Goal: Check status: Check status

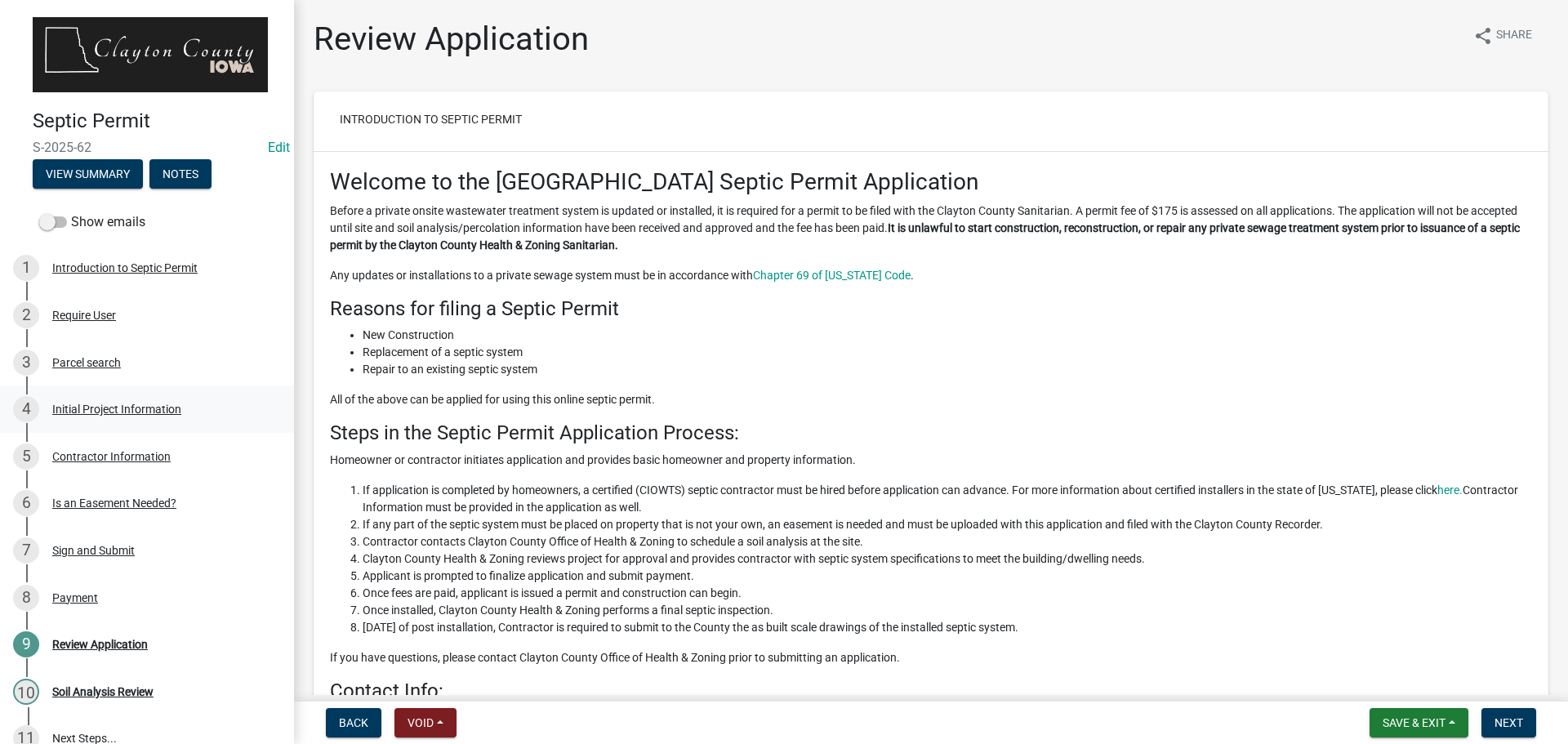
click at [112, 403] on div "Initial Project Information" at bounding box center [117, 409] width 129 height 12
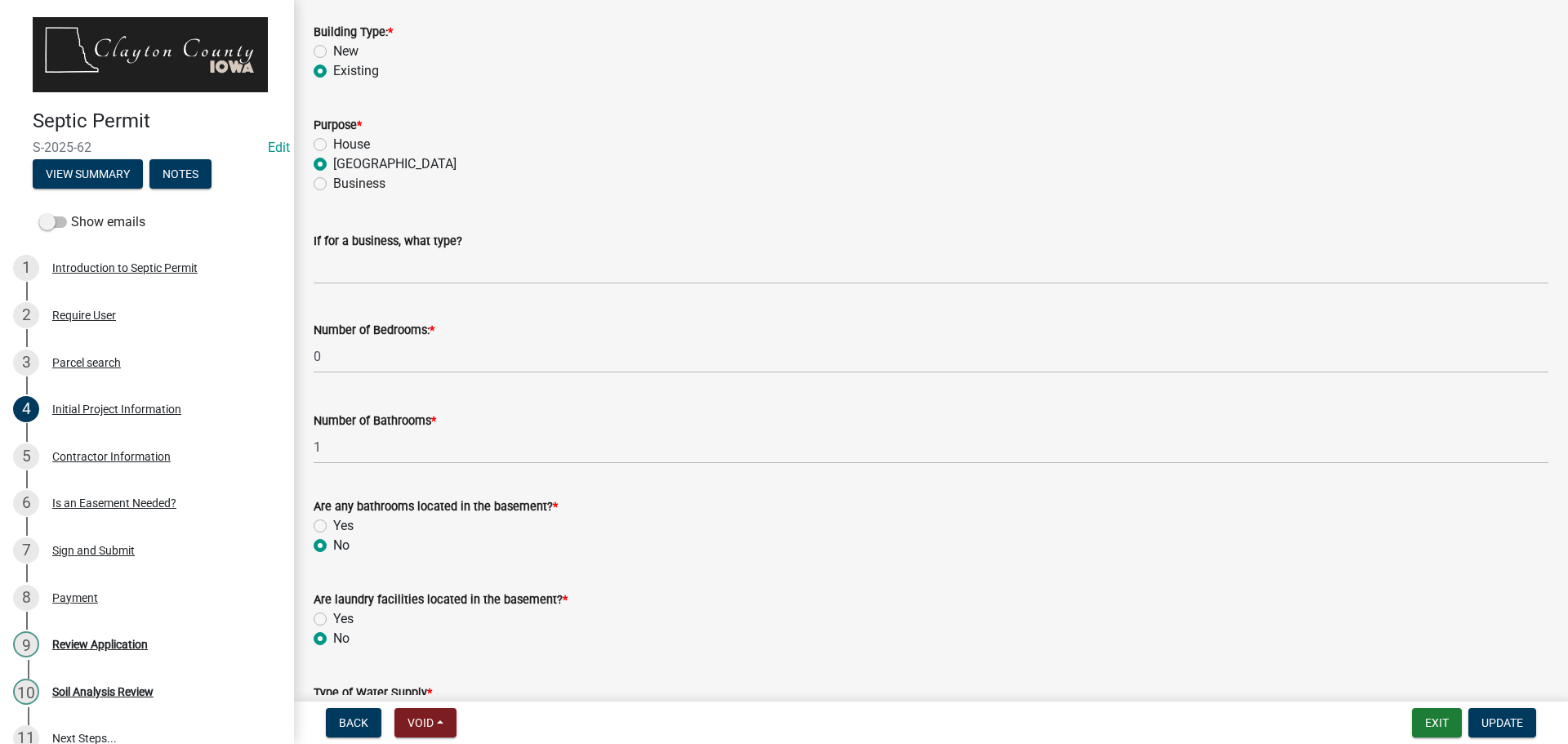
scroll to position [1877, 0]
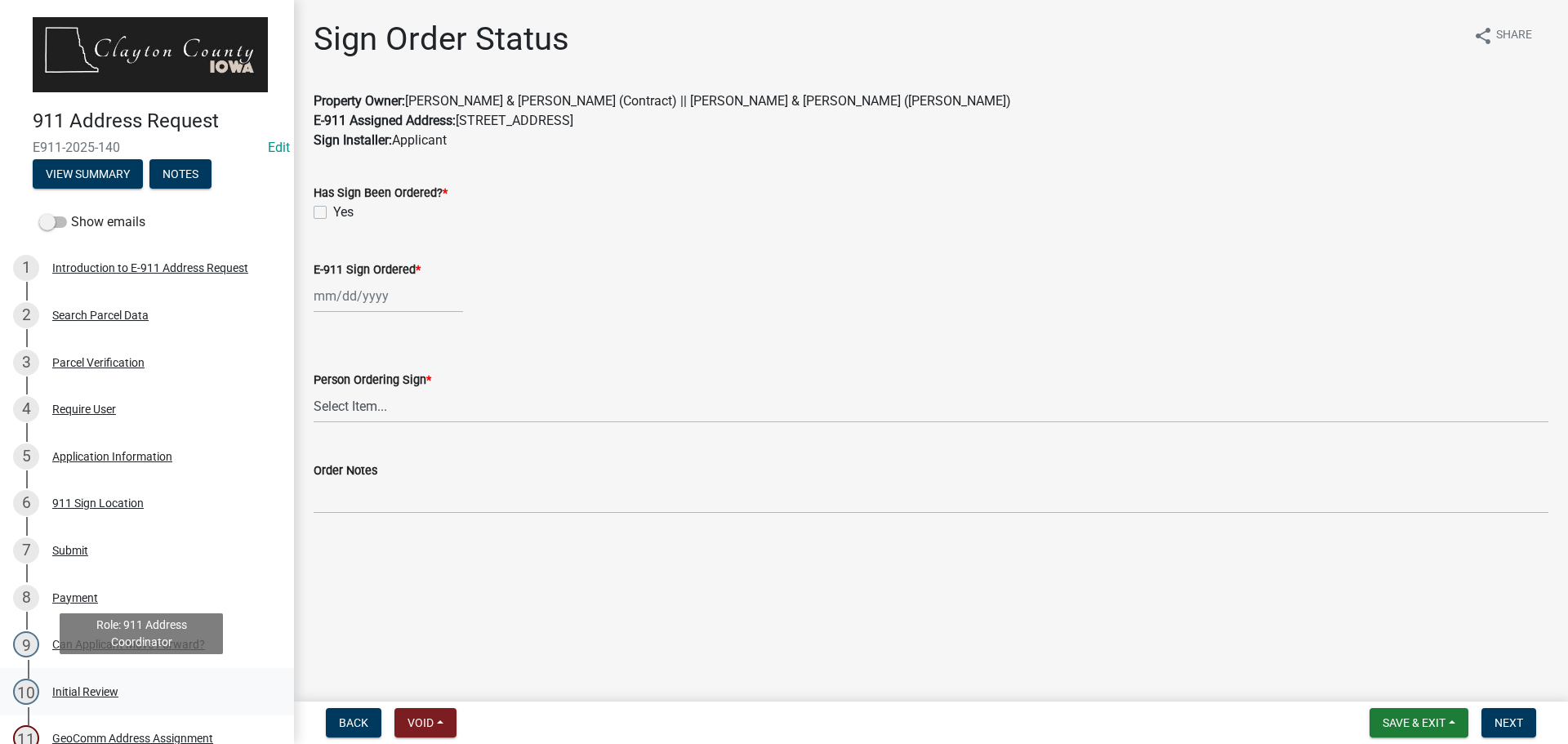
click at [80, 685] on div "Initial Review" at bounding box center [85, 691] width 67 height 12
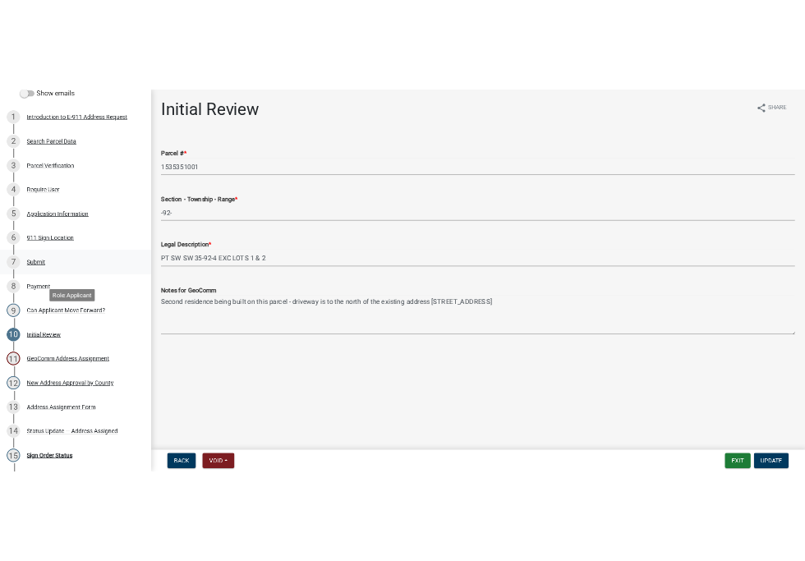
scroll to position [247, 0]
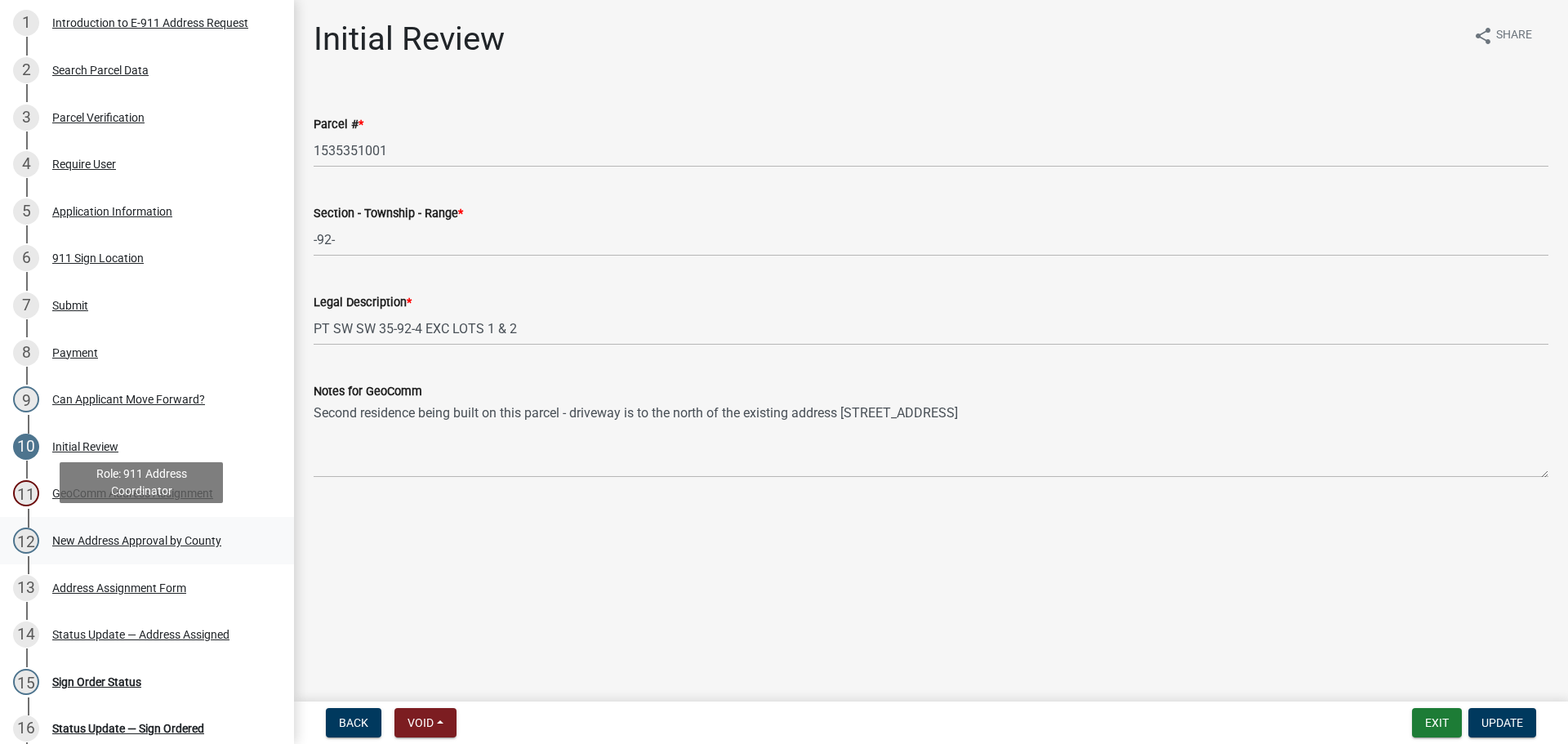
click at [145, 534] on div "New Address Approval by County" at bounding box center [137, 540] width 169 height 12
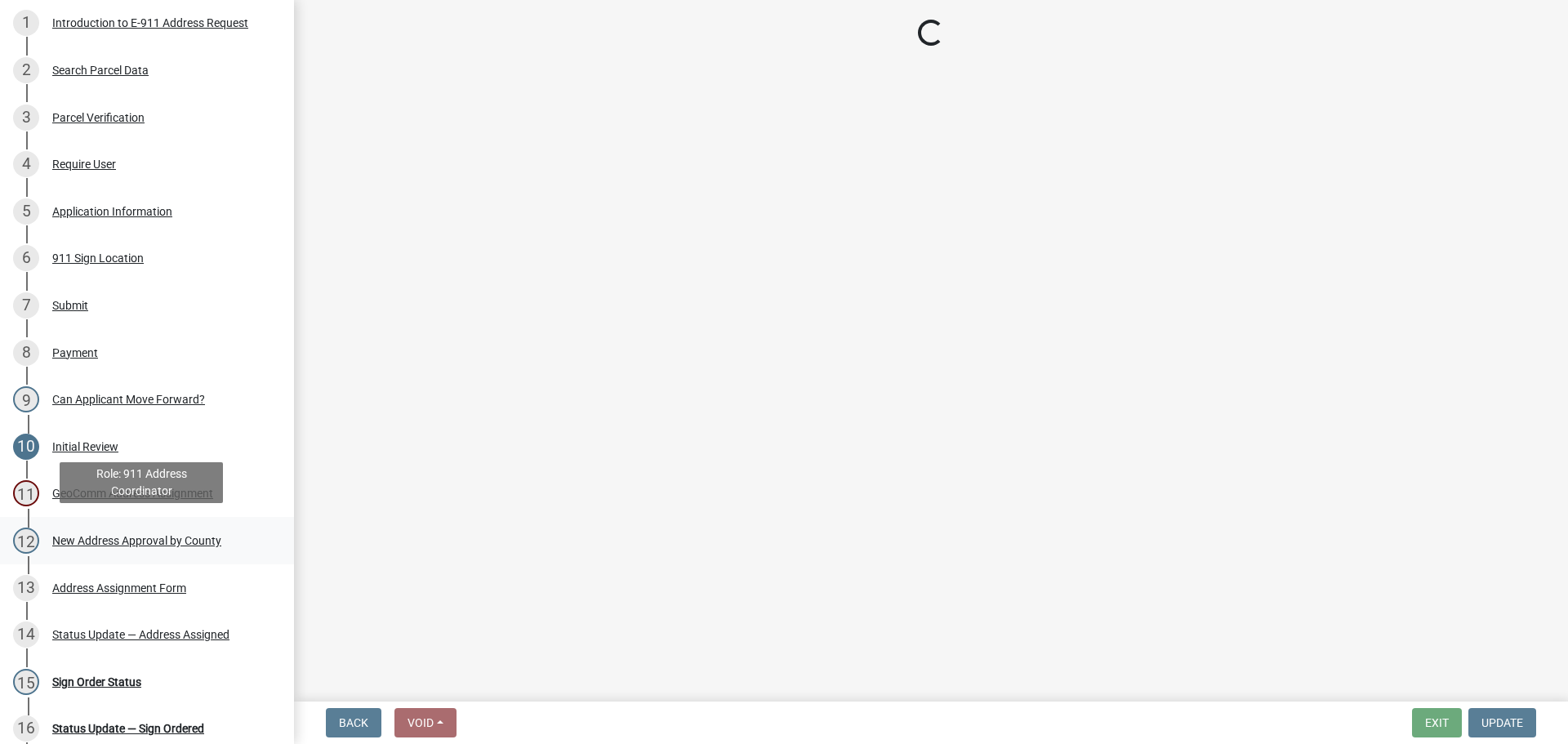
select select "8710e60e-9d76-42f9-b143-1f861fdefba8"
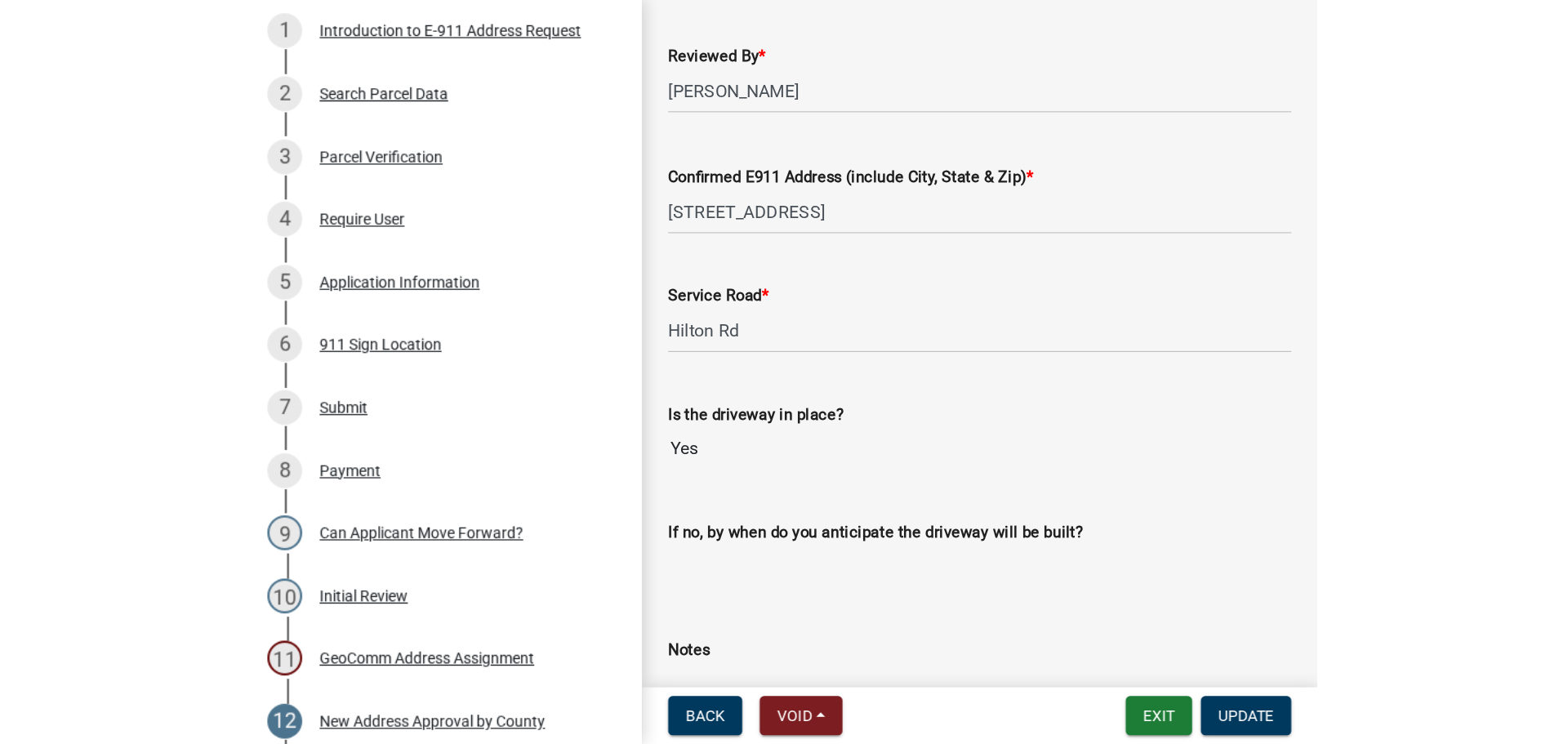
scroll to position [0, 0]
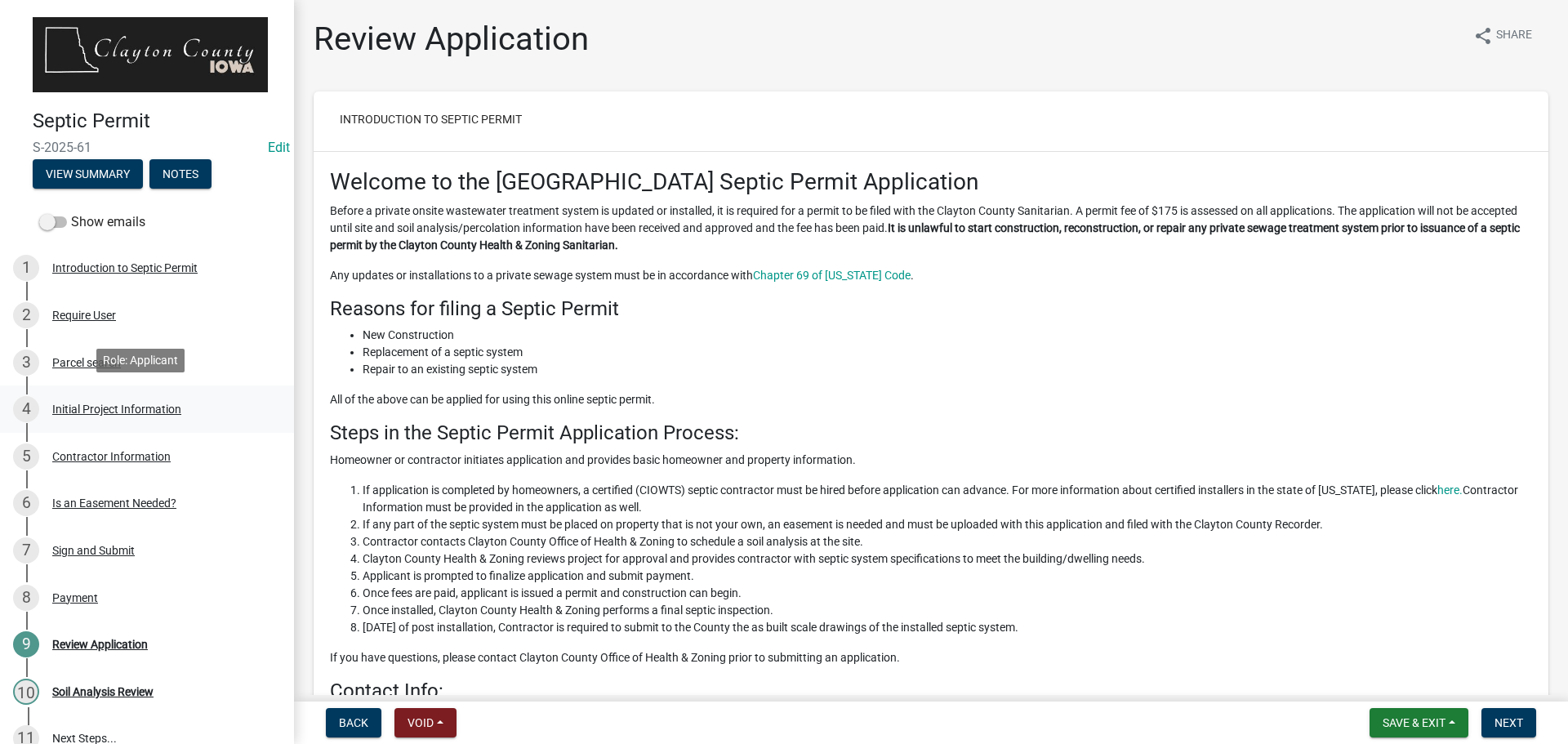
click at [103, 403] on div "Initial Project Information" at bounding box center [117, 409] width 129 height 12
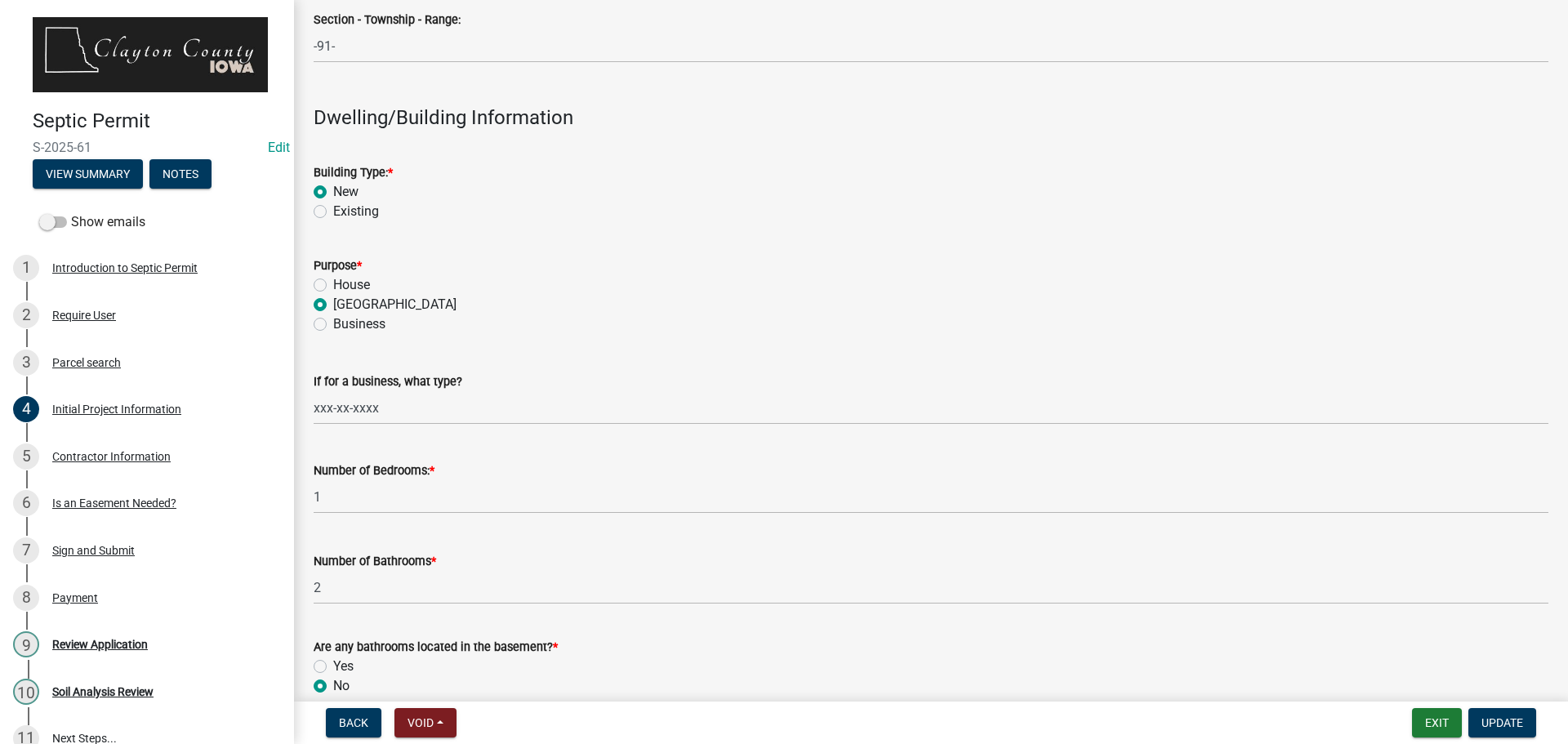
scroll to position [1714, 0]
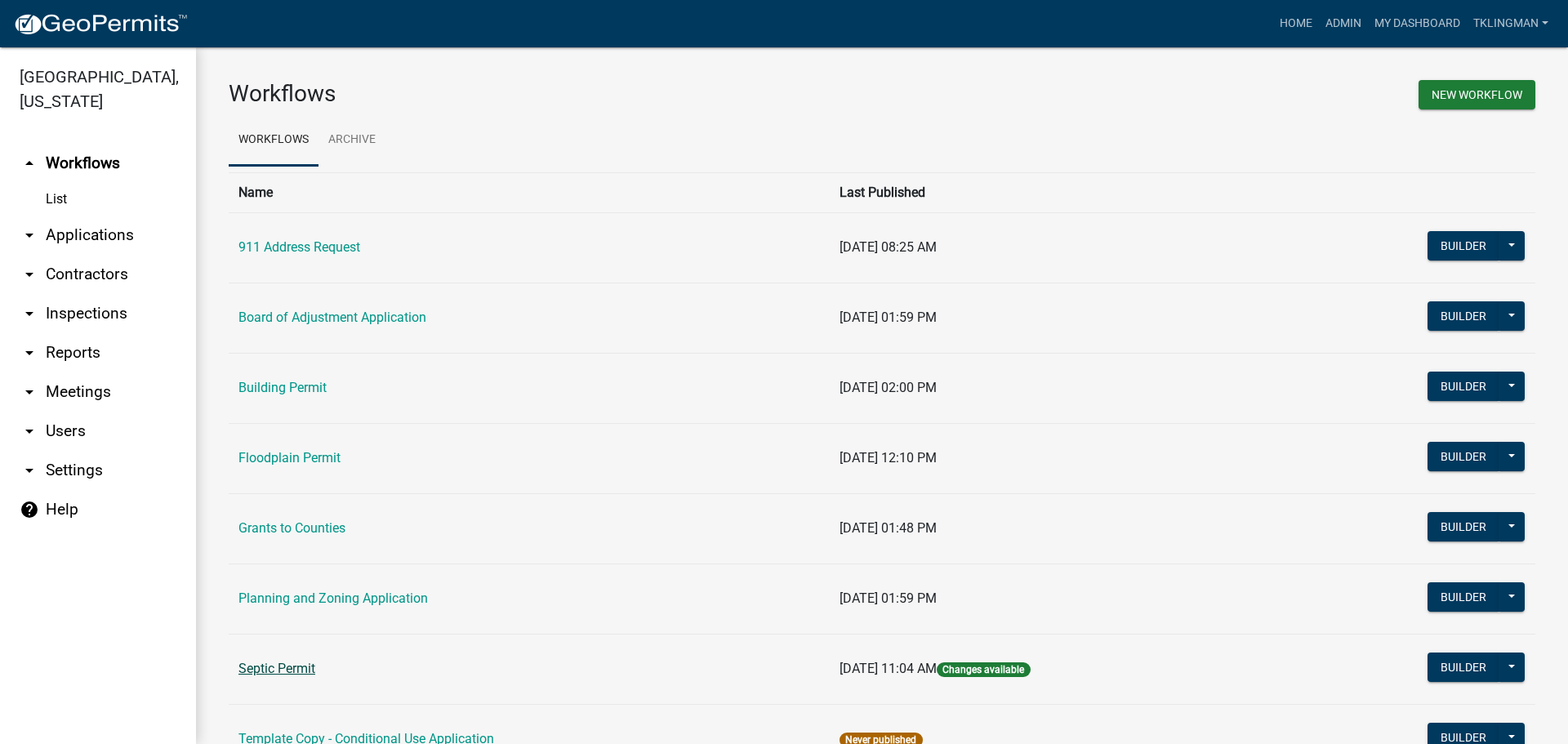
click at [290, 670] on link "Septic Permit" at bounding box center [276, 669] width 77 height 16
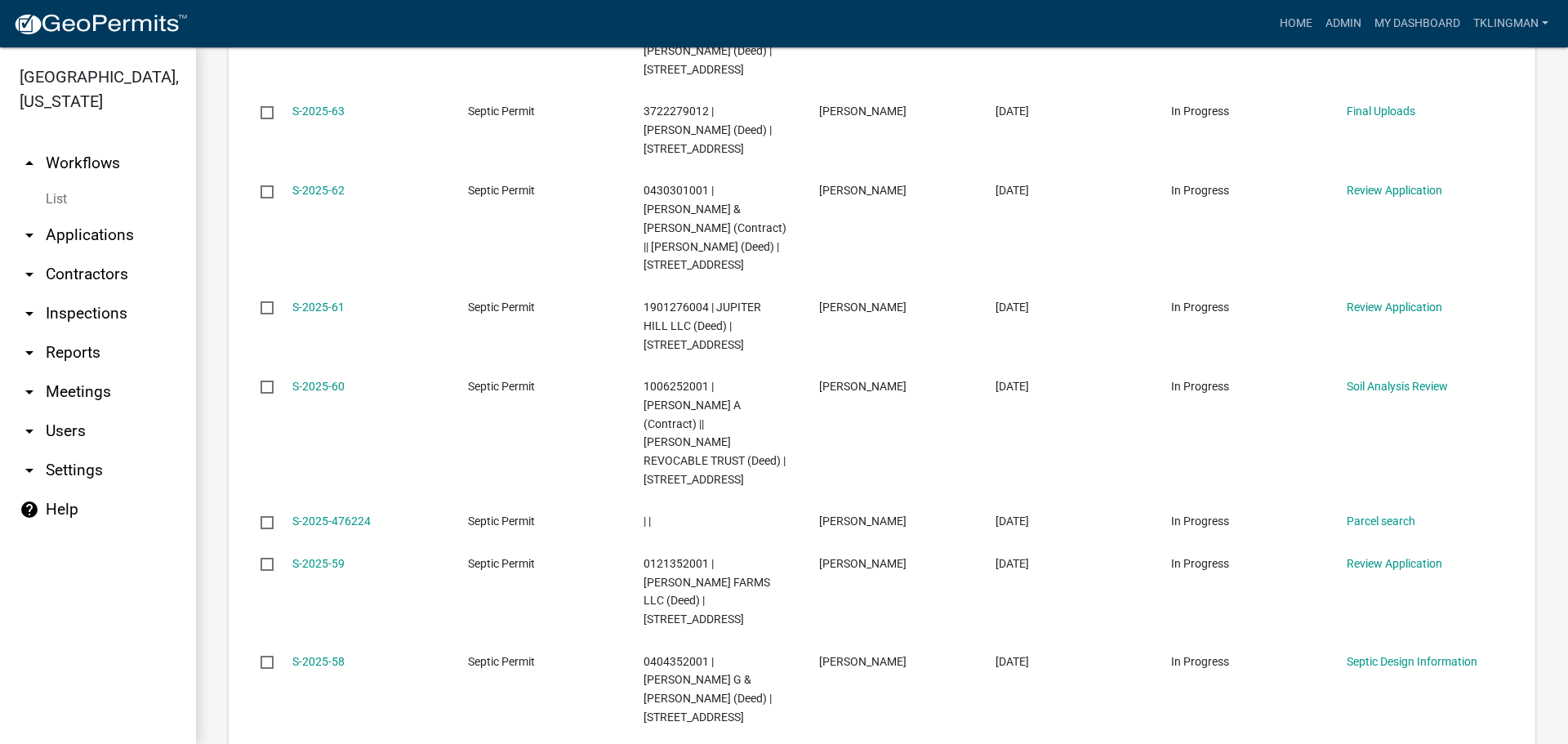
scroll to position [2041, 0]
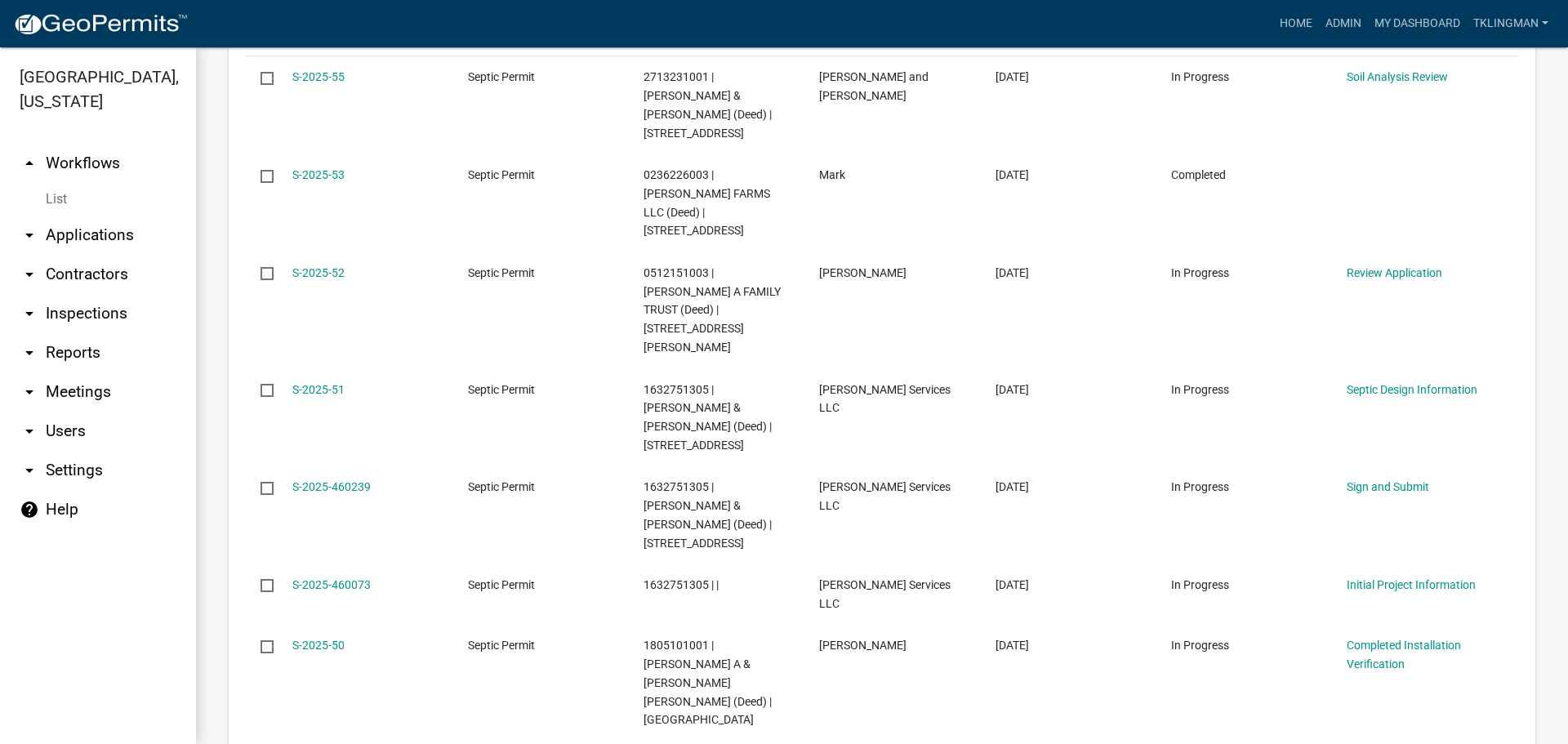
scroll to position [2008, 0]
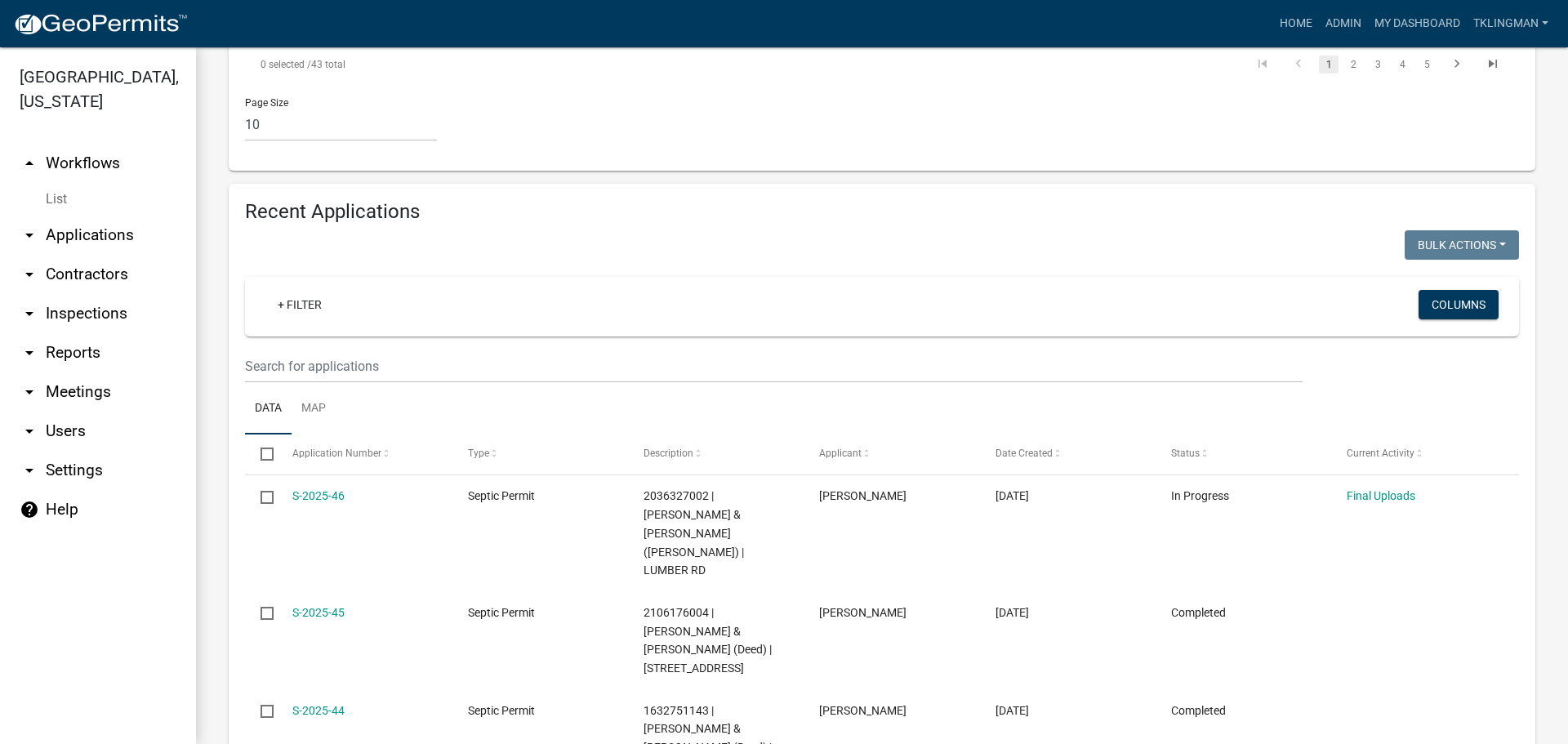
scroll to position [1518, 0]
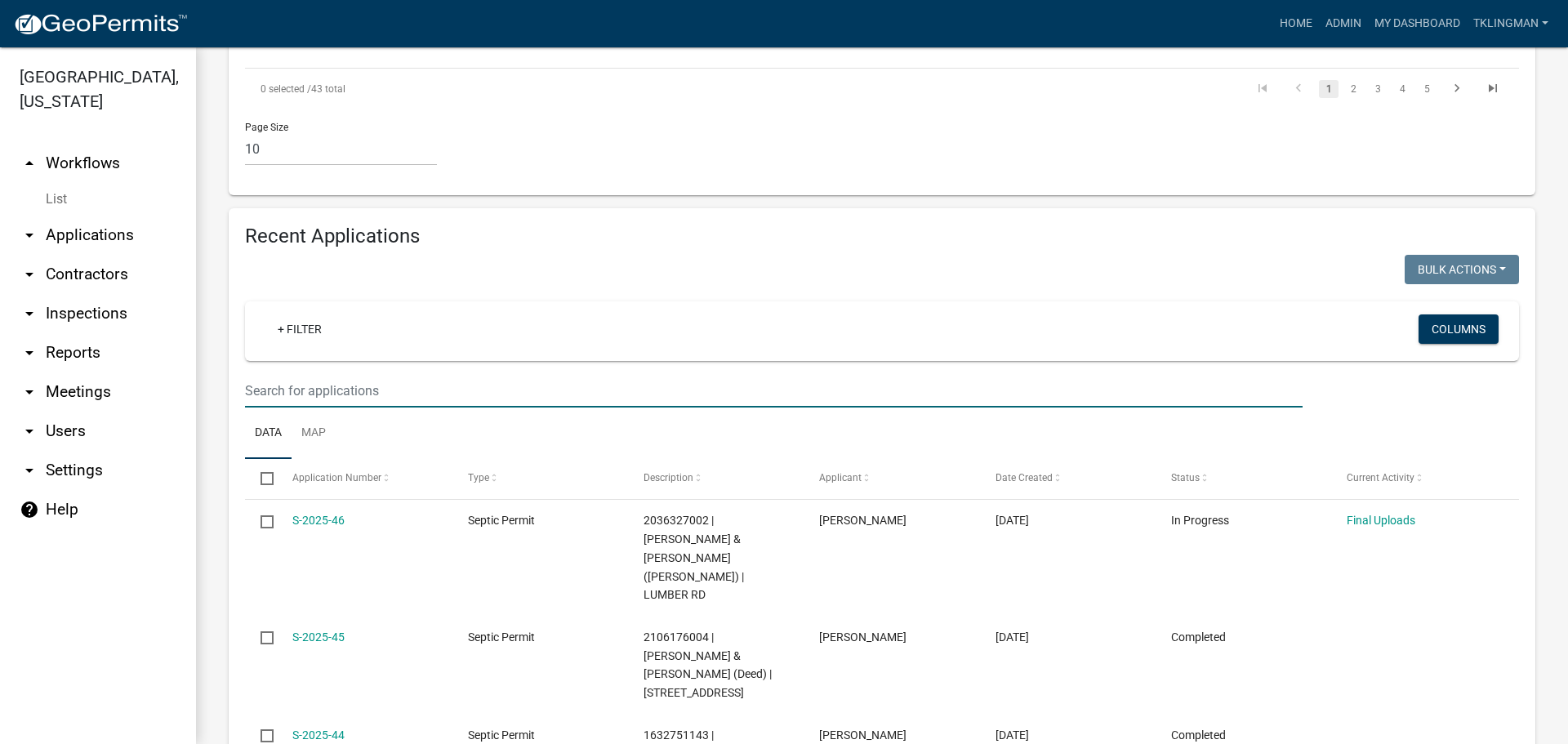
click at [356, 373] on input "text" at bounding box center [774, 390] width 1057 height 34
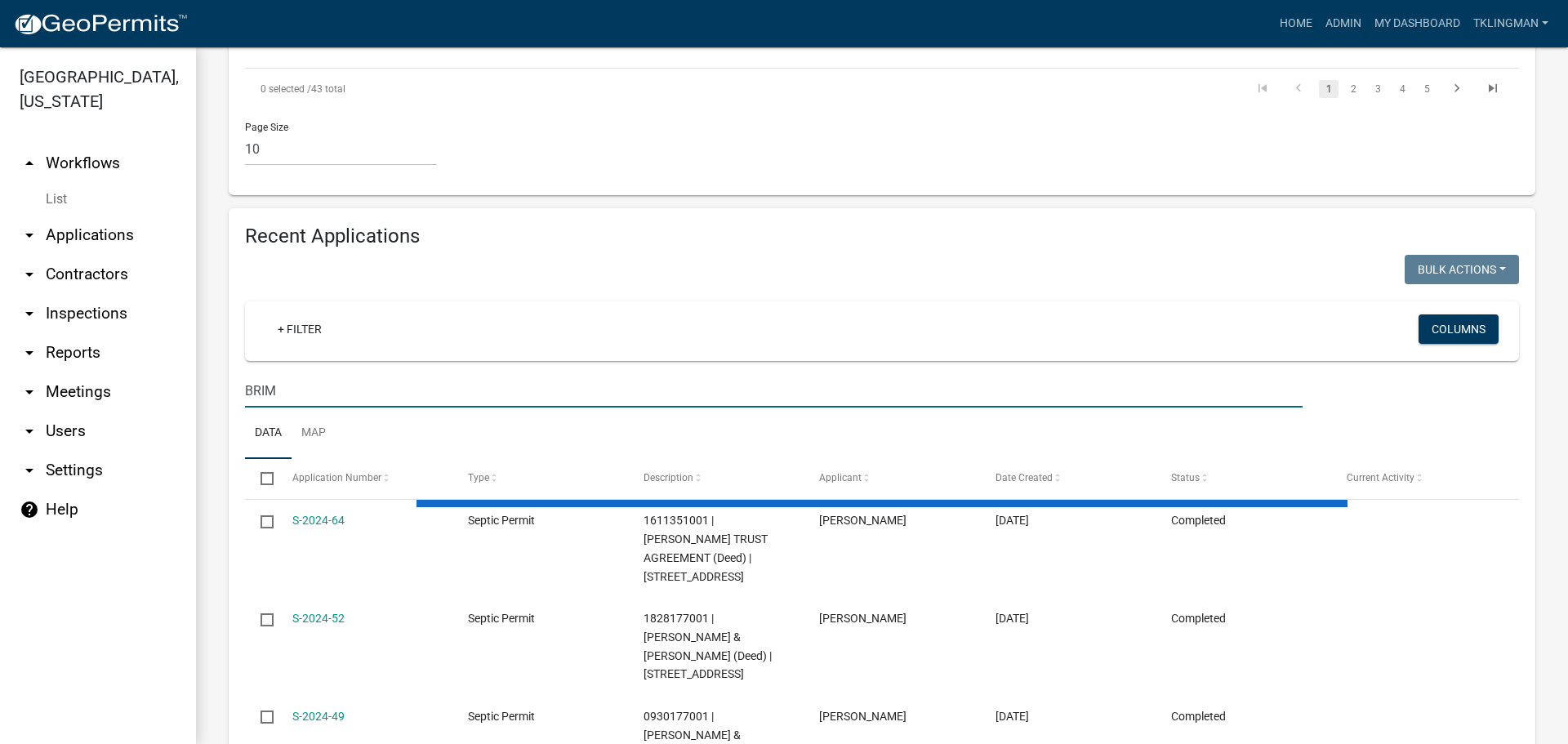
scroll to position [1281, 0]
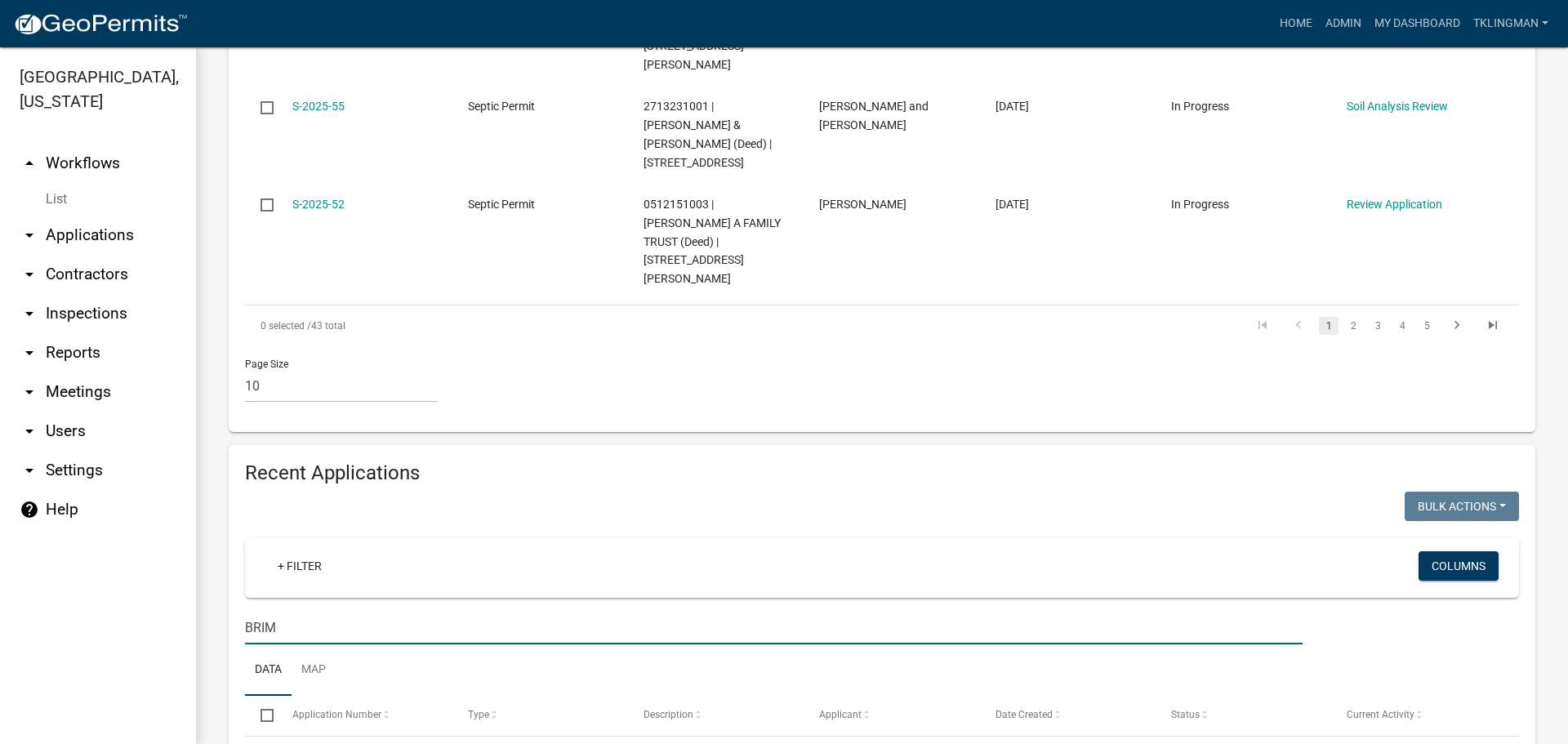
type input "BRIM"
drag, startPoint x: 400, startPoint y: 441, endPoint x: 7, endPoint y: 470, distance: 394.1
click at [7, 470] on div "Clayton County, Iowa arrow_drop_up Workflows List arrow_drop_down Applications …" at bounding box center [784, 395] width 1568 height 696
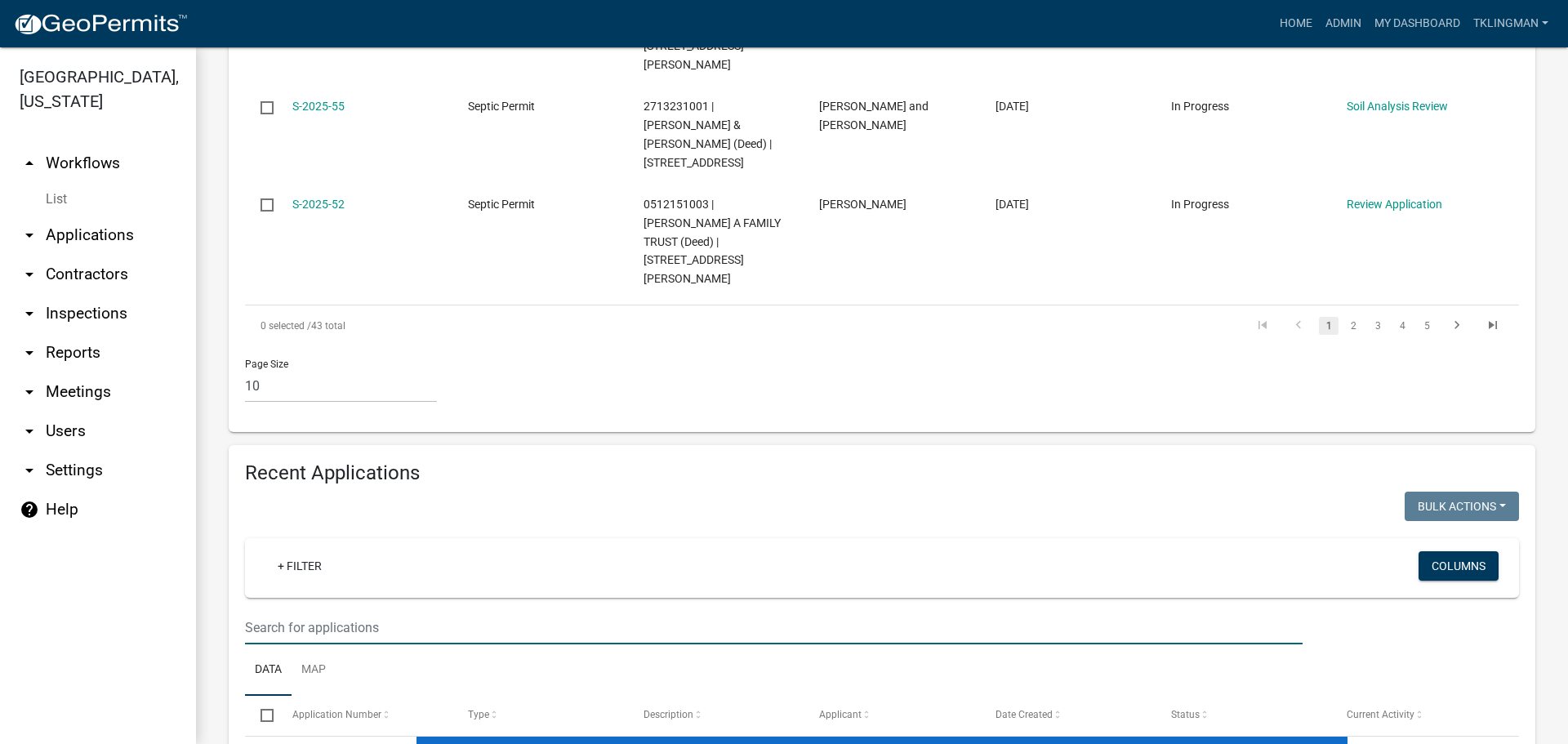
scroll to position [1518, 0]
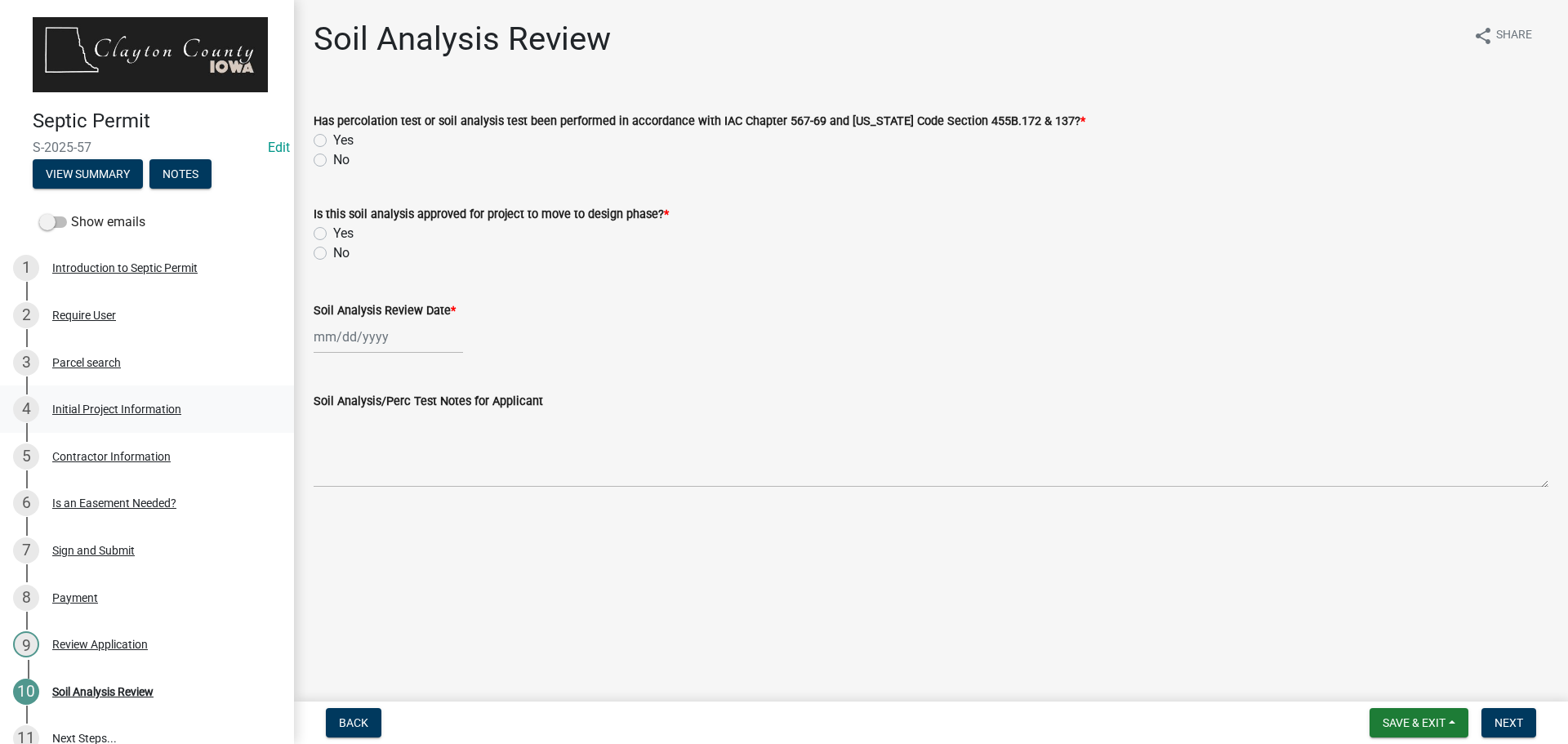
click at [117, 403] on div "Initial Project Information" at bounding box center [117, 409] width 129 height 12
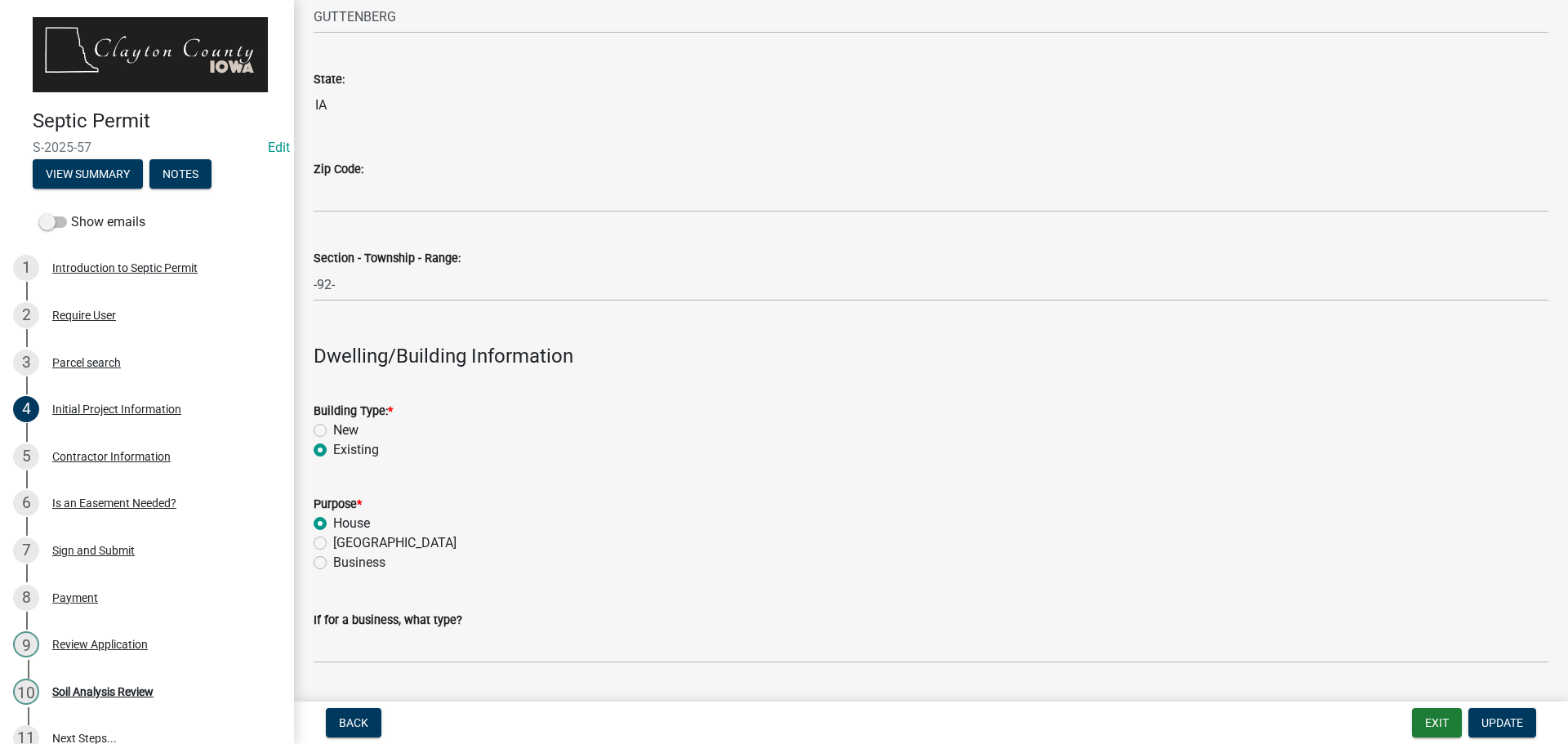
scroll to position [1552, 0]
